Goal: Navigation & Orientation: Find specific page/section

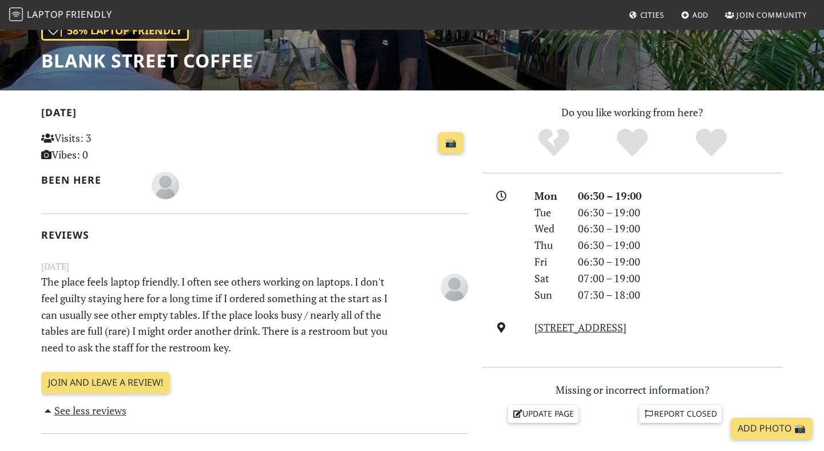
scroll to position [181, 0]
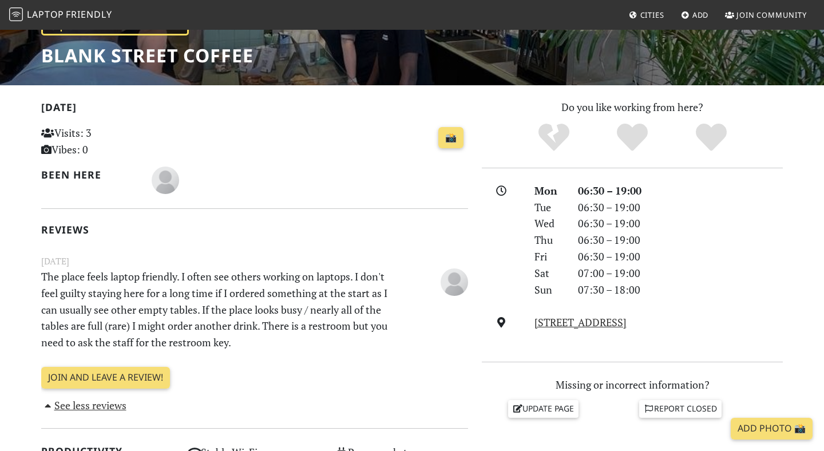
click at [257, 292] on p "The place feels laptop friendly. I often see others working on laptops. I don't…" at bounding box center [217, 309] width 367 height 82
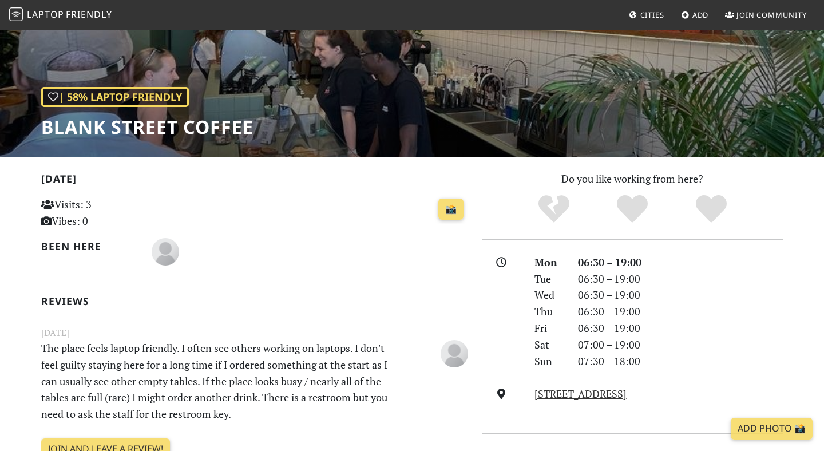
scroll to position [0, 0]
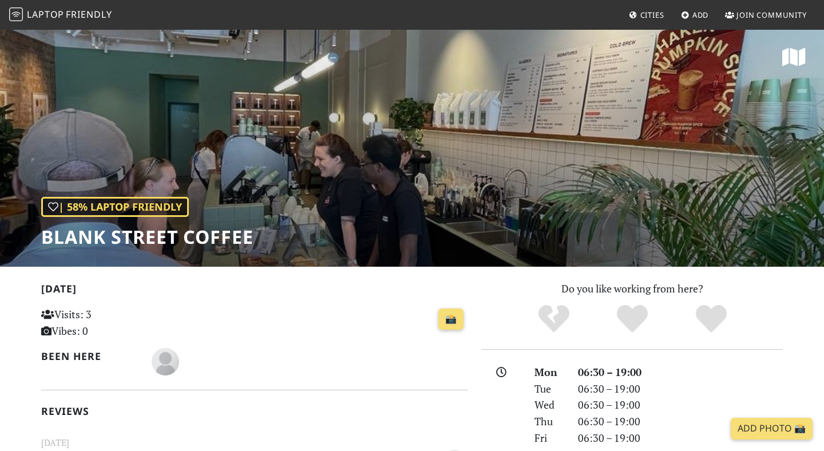
click at [73, 13] on span "Friendly" at bounding box center [89, 14] width 46 height 13
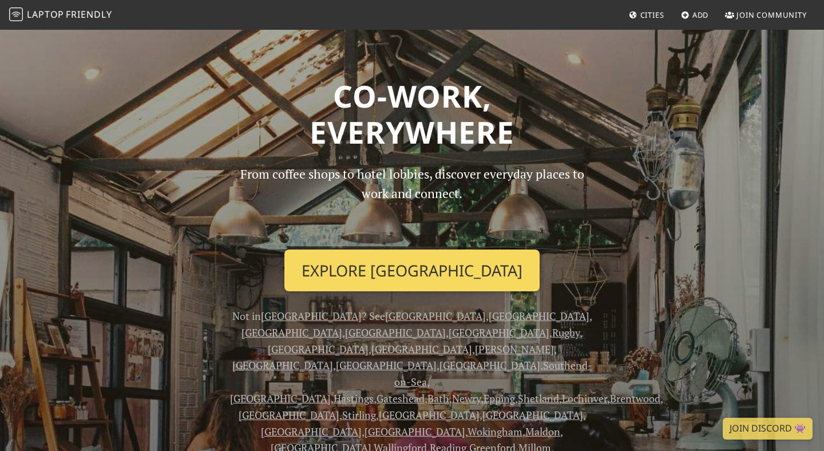
click at [389, 265] on link "Explore [GEOGRAPHIC_DATA]" at bounding box center [411, 271] width 255 height 42
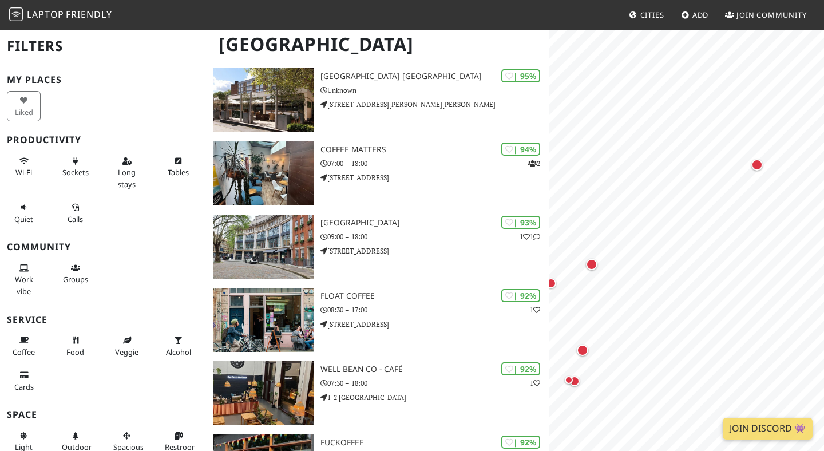
scroll to position [250, 0]
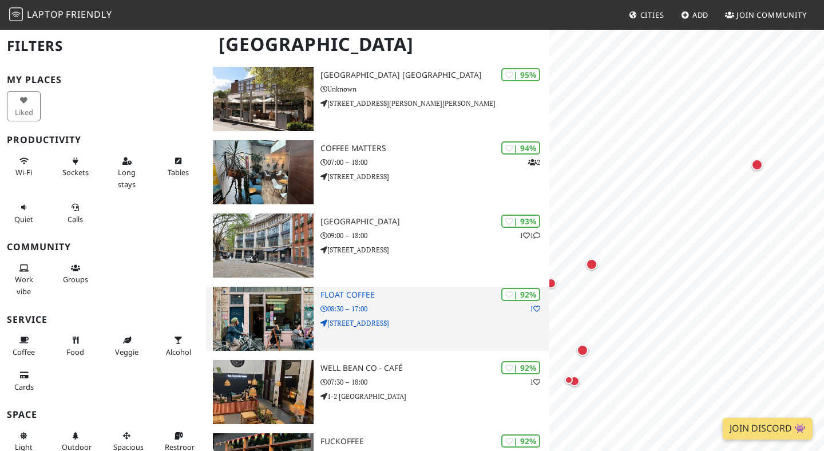
click at [438, 320] on p "129 Bethnal Green Road" at bounding box center [434, 323] width 229 height 11
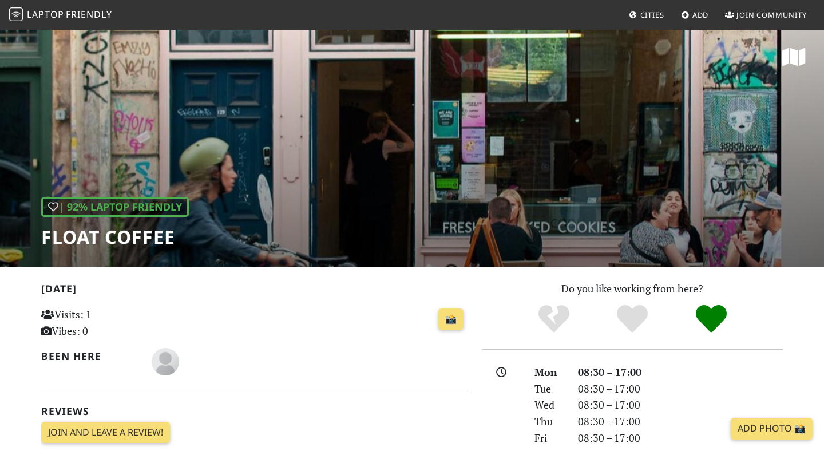
click at [331, 341] on div "📸" at bounding box center [328, 326] width 294 height 45
